Goal: Task Accomplishment & Management: Use online tool/utility

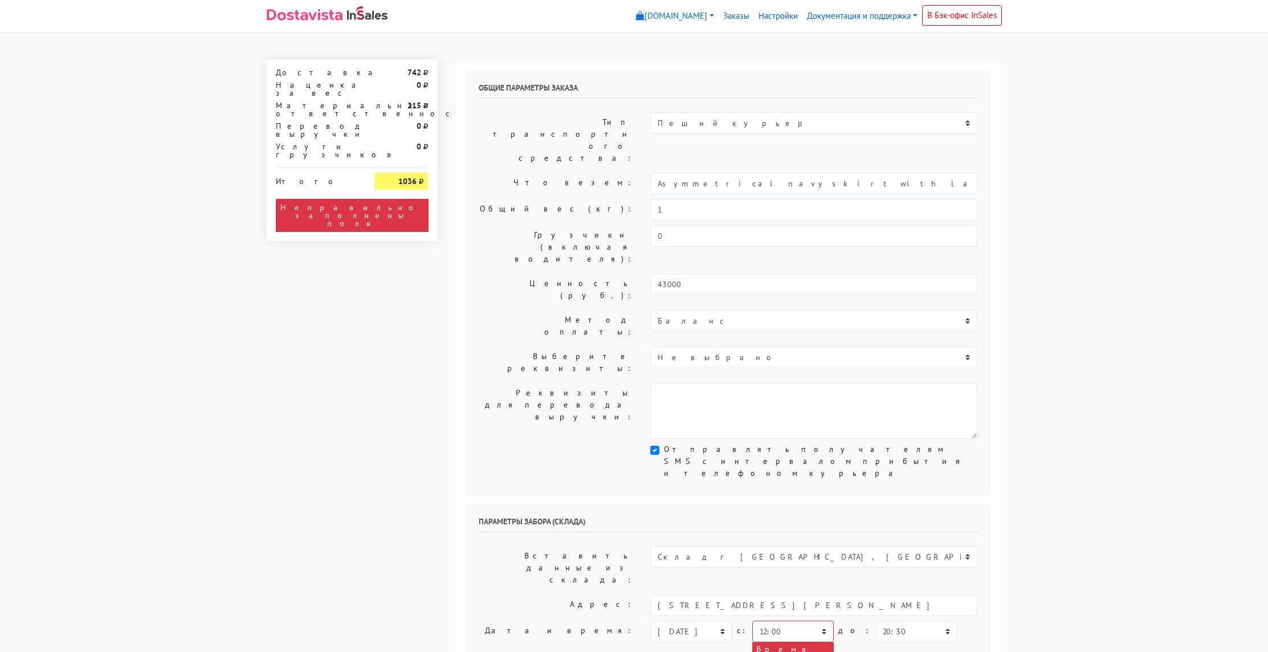
select select "12:00"
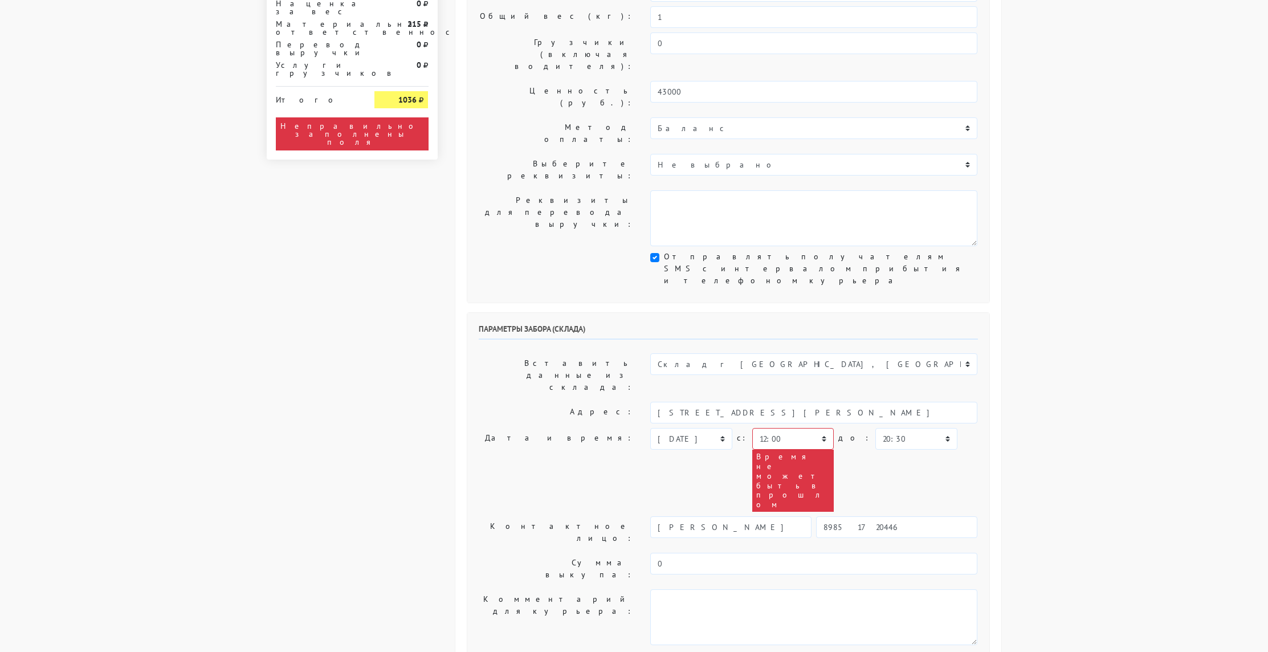
scroll to position [207, 0]
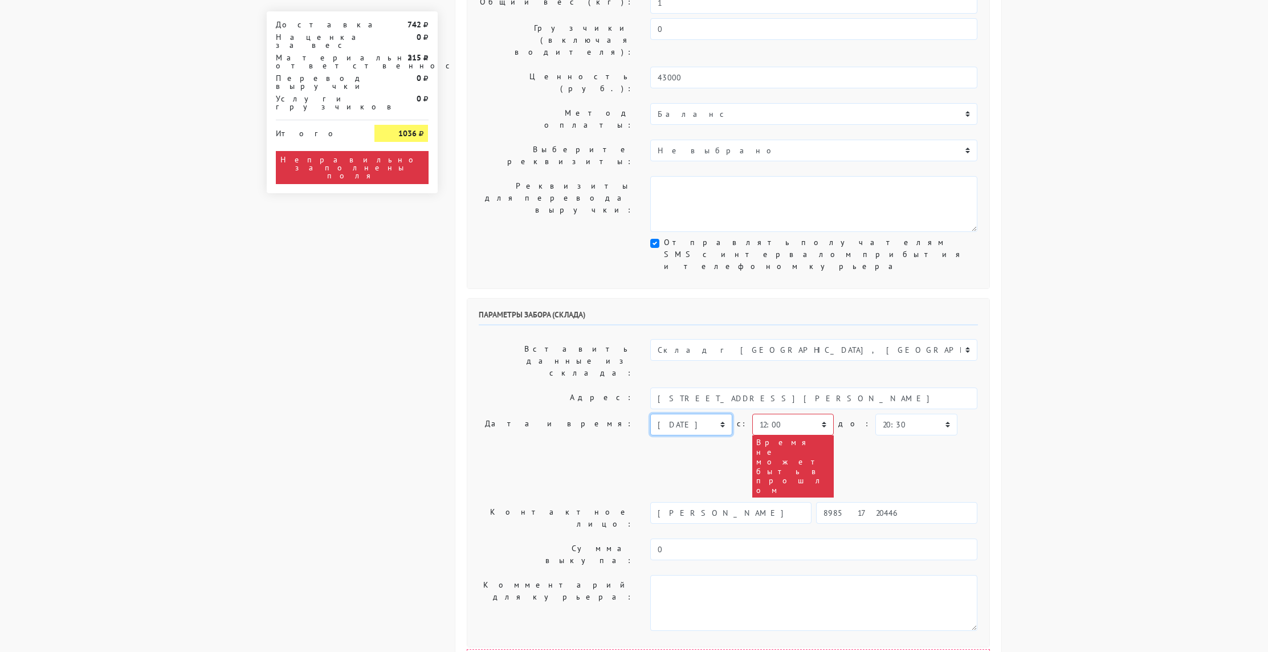
click at [716, 414] on select "[DATE] [DATE] [DATE] [DATE] [DATE] [DATE] [DATE] [DATE] [DATE]" at bounding box center [690, 425] width 81 height 22
select select "[DATE]"
click at [650, 414] on select "[DATE] [DATE] [DATE] [DATE] [DATE] [DATE] [DATE] [DATE] [DATE]" at bounding box center [690, 425] width 81 height 22
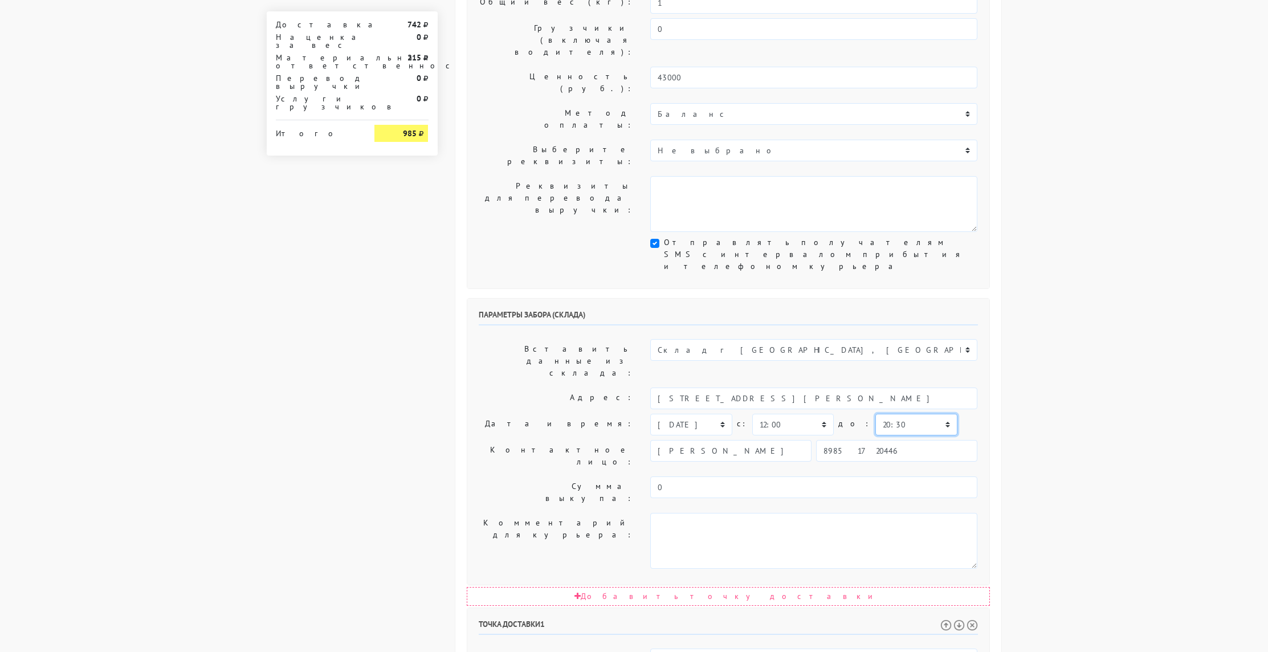
click at [875, 414] on select "00:00 00:30 01:00 01:30 02:00 02:30 03:00 03:30 04:00 04:30 05:00 05:30 06:00 0…" at bounding box center [915, 425] width 81 height 22
select select "14:00"
click at [875, 414] on select "00:00 00:30 01:00 01:30 02:00 02:30 03:00 03:30 04:00 04:30 05:00 05:30 06:00 0…" at bounding box center [915, 425] width 81 height 22
click at [1081, 354] on body "[DOMAIN_NAME] [DOMAIN_NAME] [DOMAIN_NAME] Выйти Заказы" at bounding box center [634, 430] width 1268 height 1275
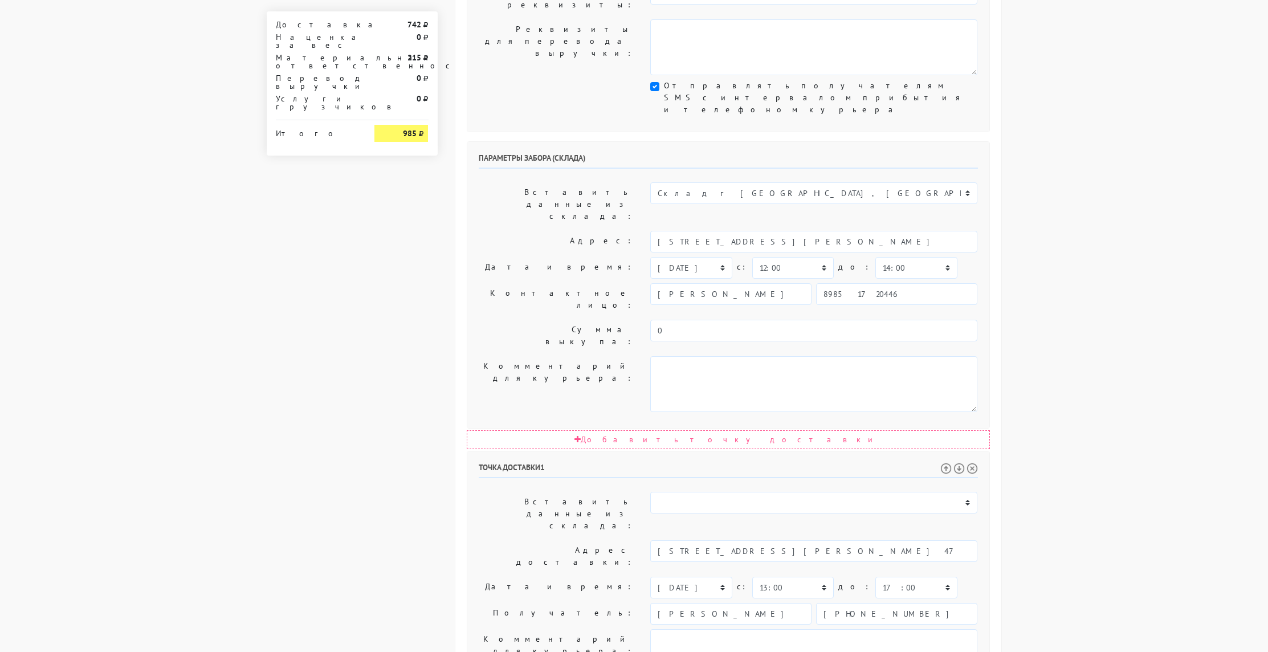
scroll to position [399, 0]
